Goal: Information Seeking & Learning: Find specific fact

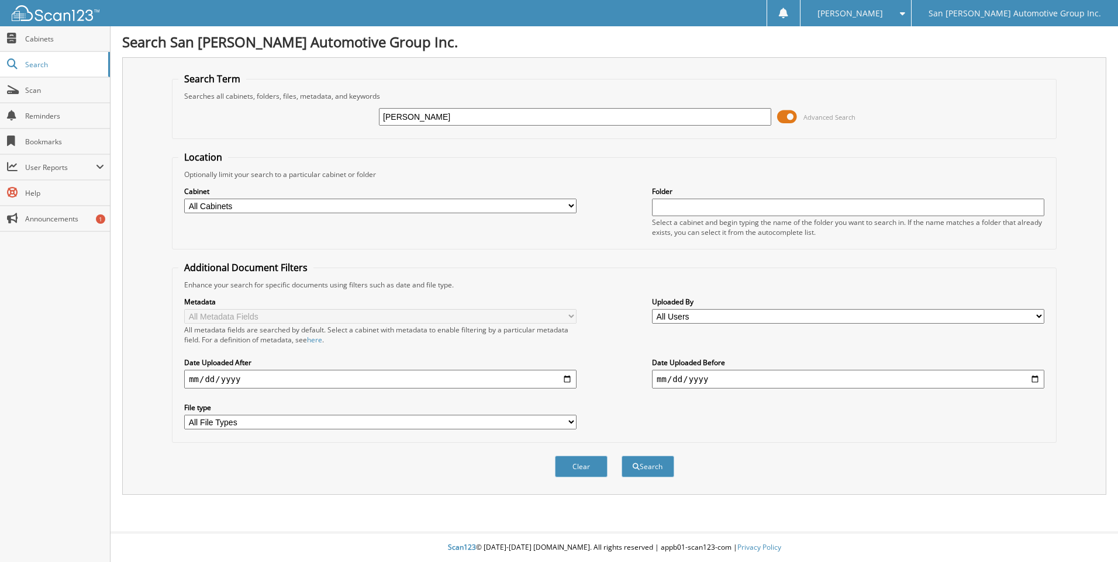
type input "[PERSON_NAME]"
click at [621, 456] on button "Search" at bounding box center [647, 467] width 53 height 22
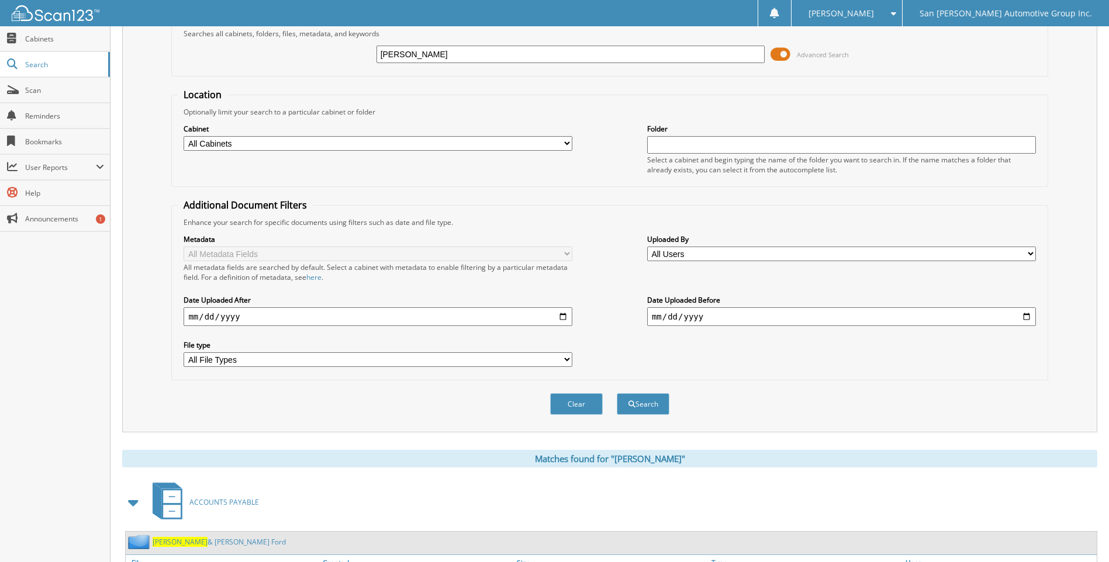
scroll to position [137, 0]
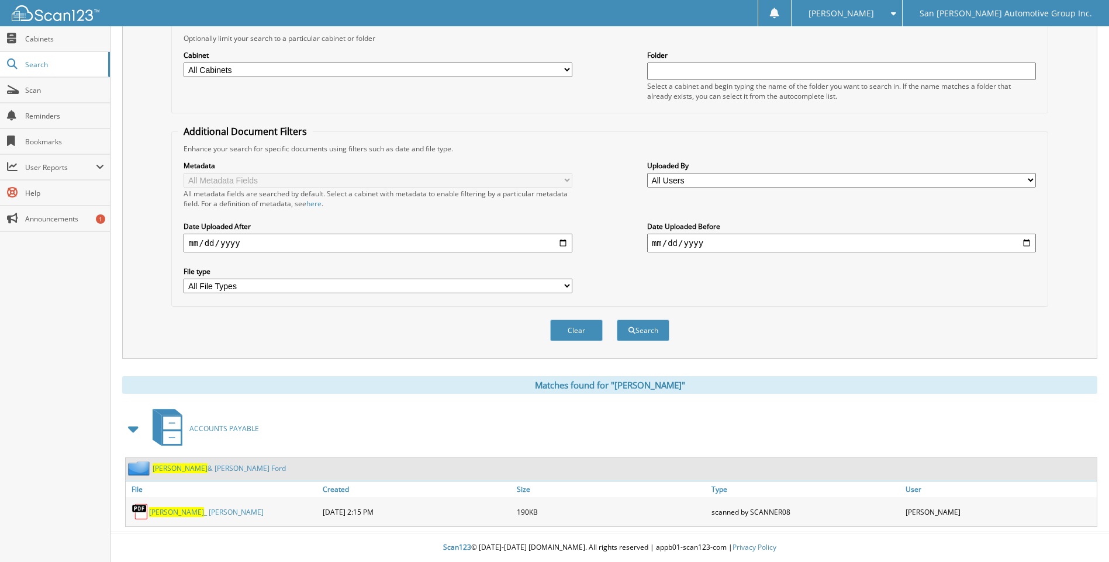
click at [196, 511] on link "[PERSON_NAME] _ [PERSON_NAME] FORD" at bounding box center [206, 512] width 115 height 10
click at [156, 432] on icon at bounding box center [164, 424] width 22 height 30
